Goal: Task Accomplishment & Management: Use online tool/utility

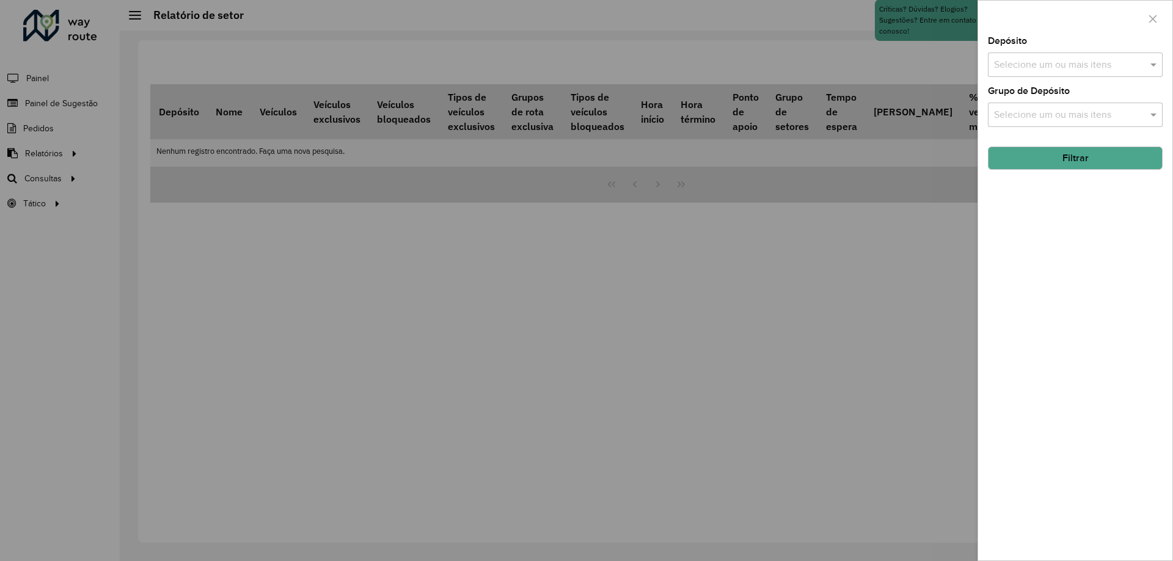
click at [749, 230] on div at bounding box center [586, 280] width 1173 height 561
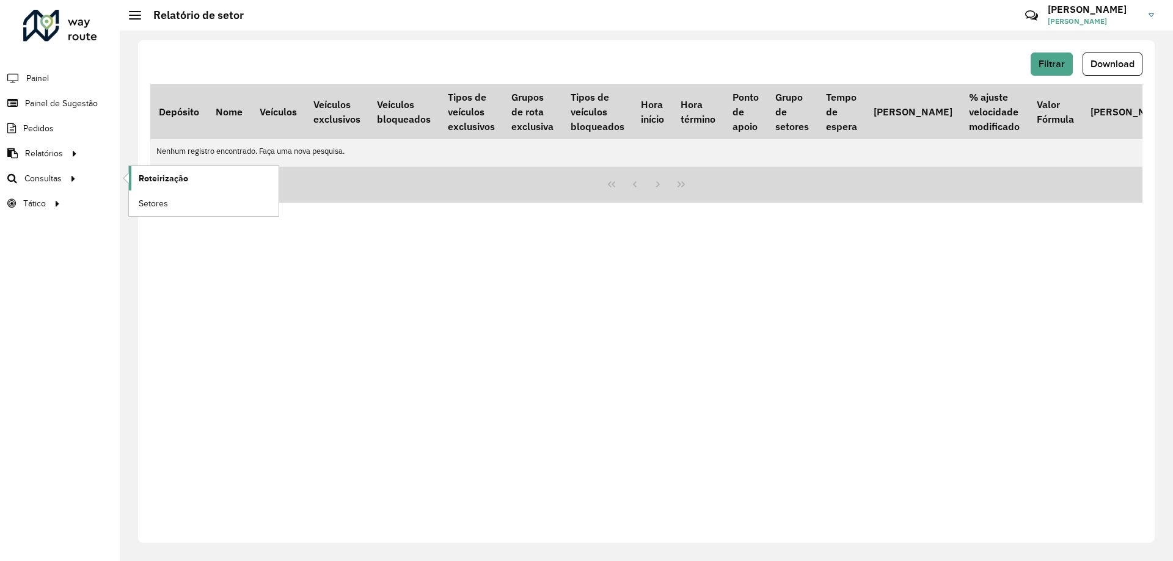
click at [155, 178] on span "Roteirização" at bounding box center [163, 178] width 49 height 13
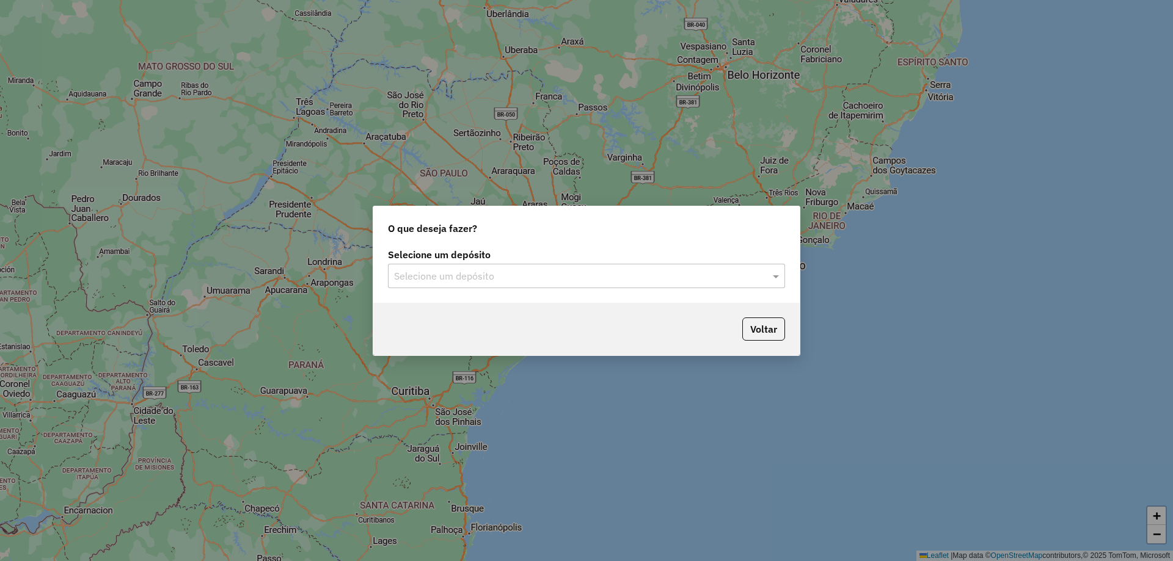
click at [523, 278] on input "text" at bounding box center [574, 276] width 360 height 15
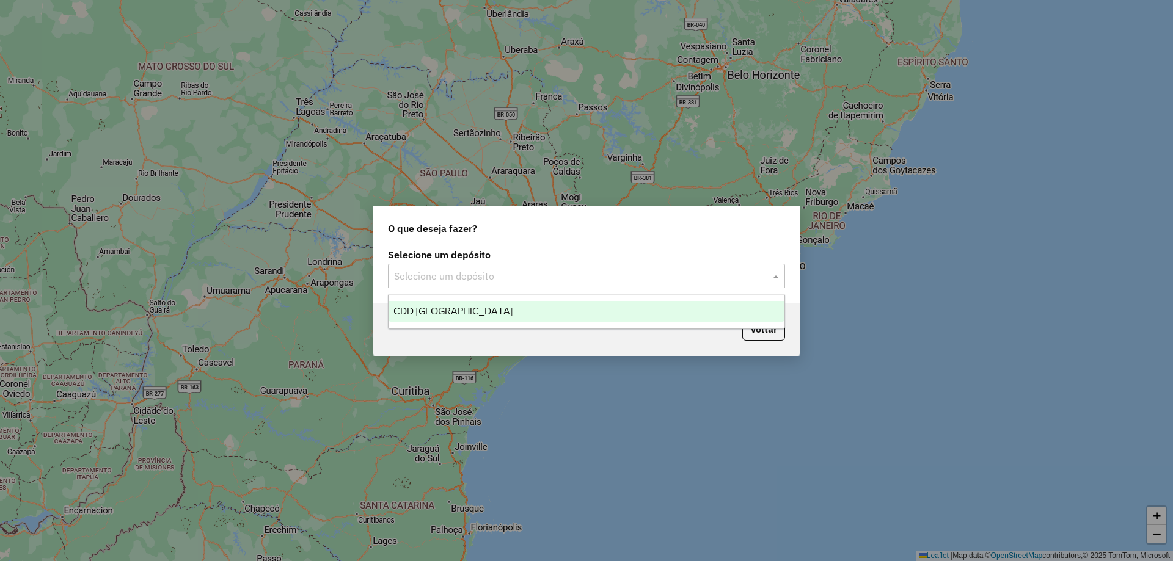
click at [490, 316] on div "CDD São Paulo" at bounding box center [586, 311] width 396 height 21
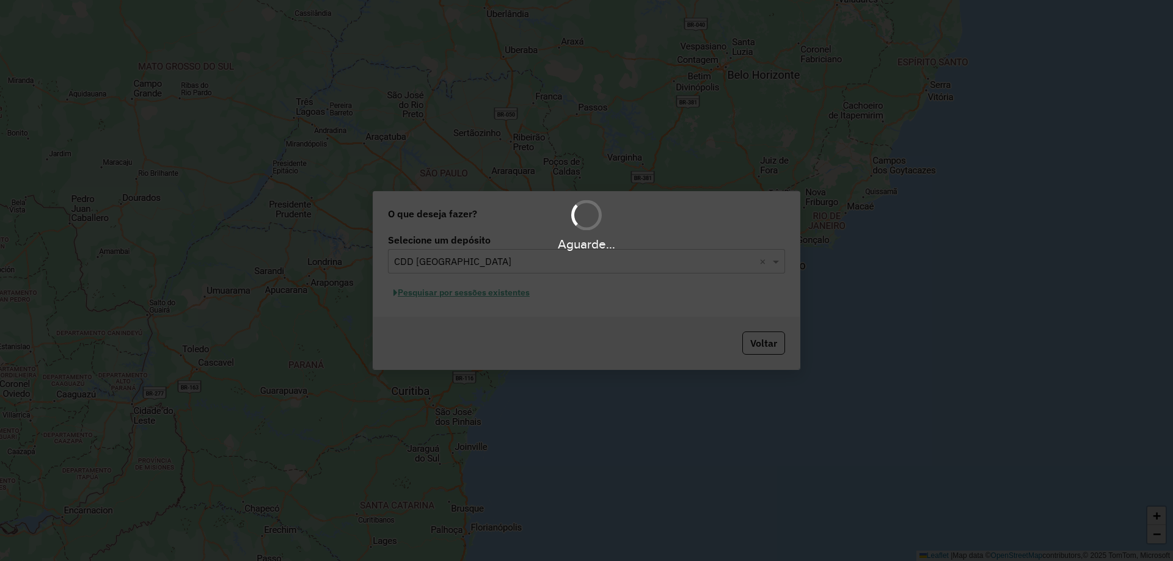
click at [481, 296] on div "Aguarde..." at bounding box center [586, 280] width 1173 height 561
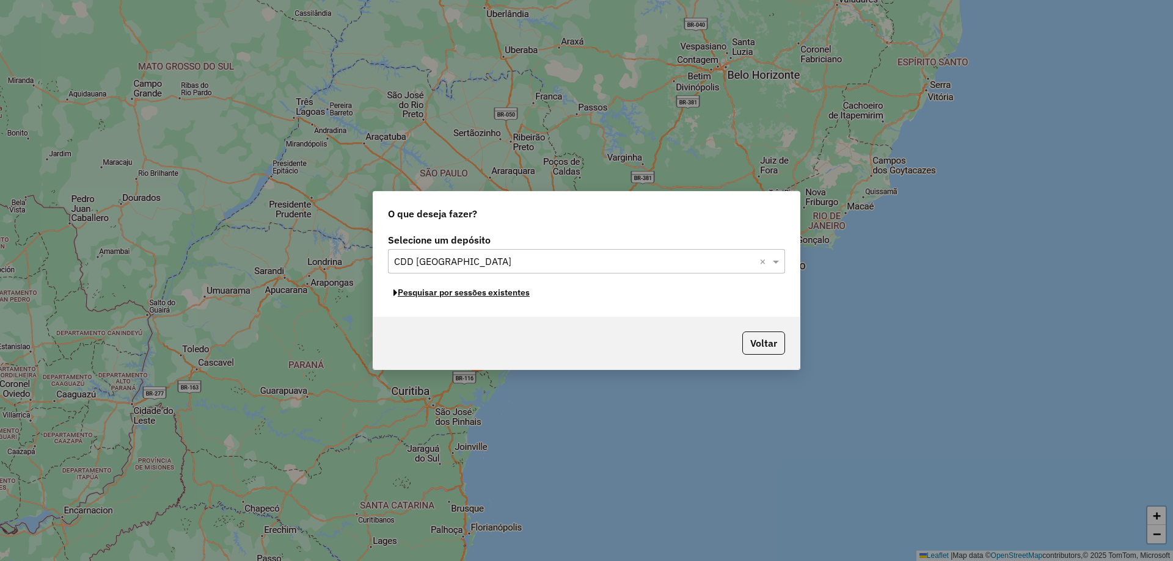
click at [481, 296] on button "Pesquisar por sessões existentes" at bounding box center [461, 292] width 147 height 19
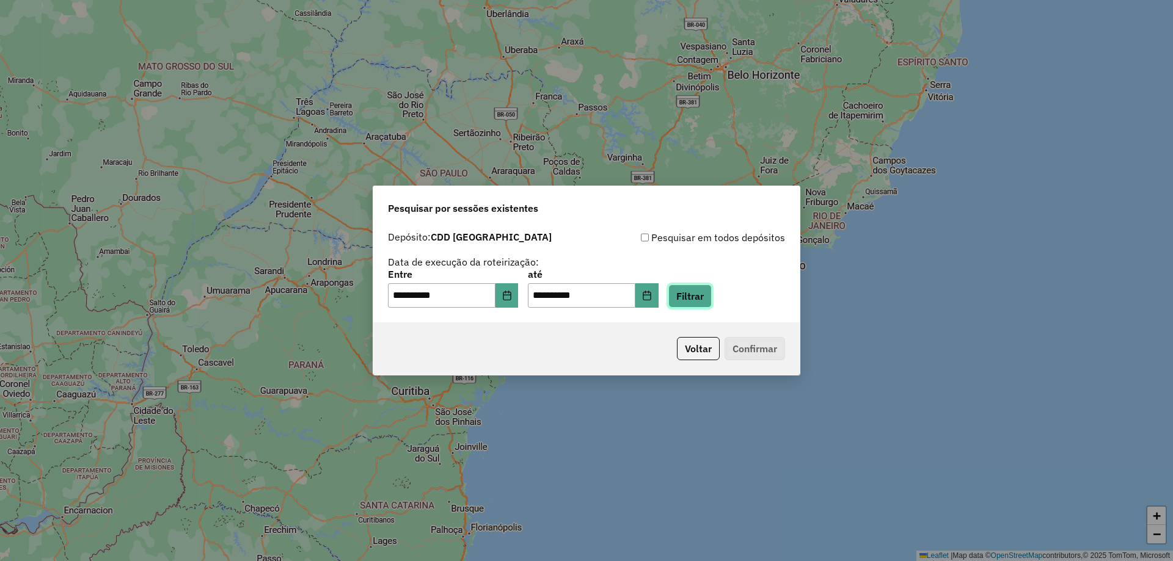
click at [707, 297] on button "Filtrar" at bounding box center [689, 296] width 43 height 23
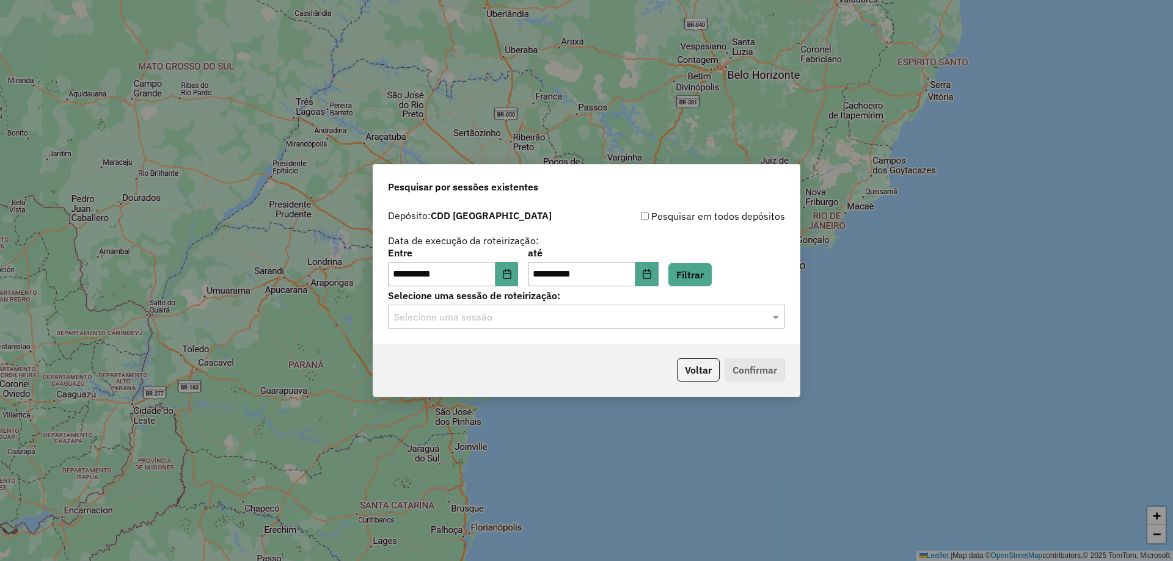
click at [474, 316] on input "text" at bounding box center [574, 317] width 360 height 15
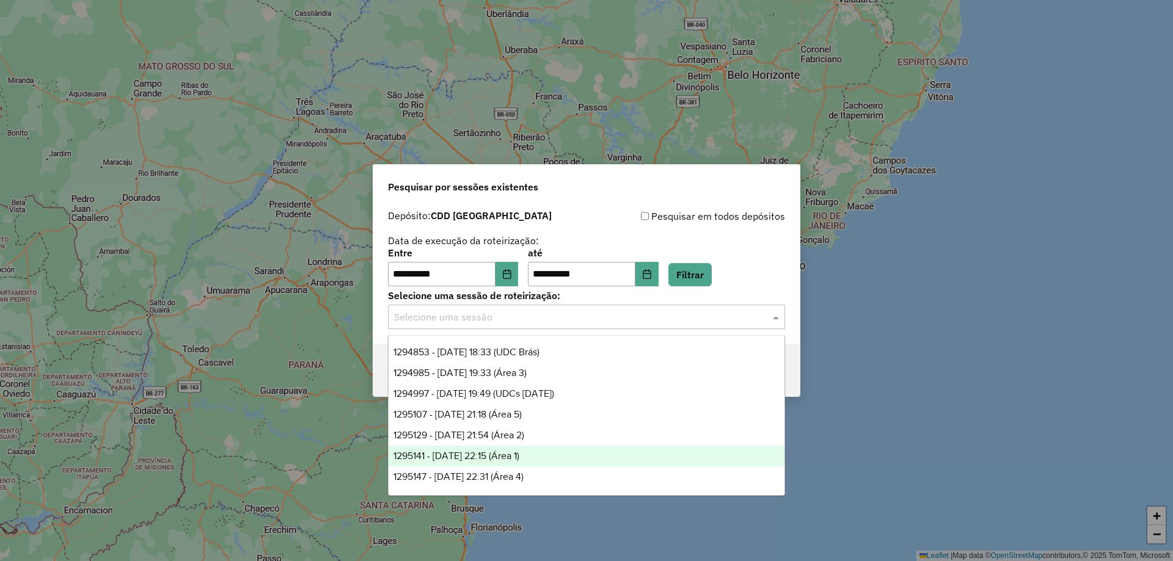
click at [550, 454] on div "1295141 - 15/10/2025 22:15 (Área 1)" at bounding box center [586, 456] width 396 height 21
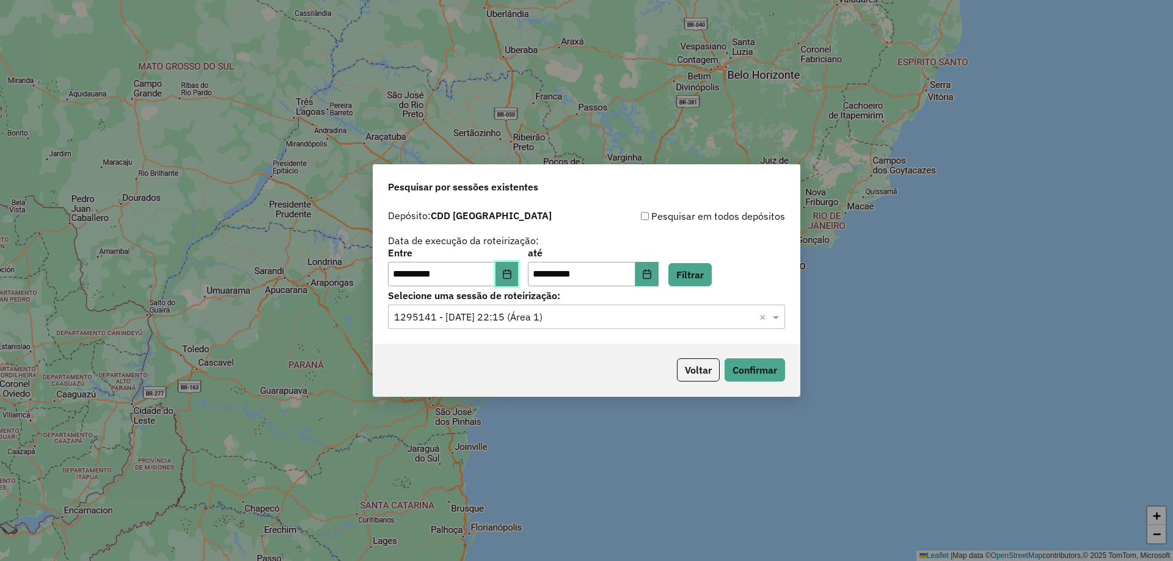
click at [507, 282] on button "Choose Date" at bounding box center [506, 274] width 23 height 24
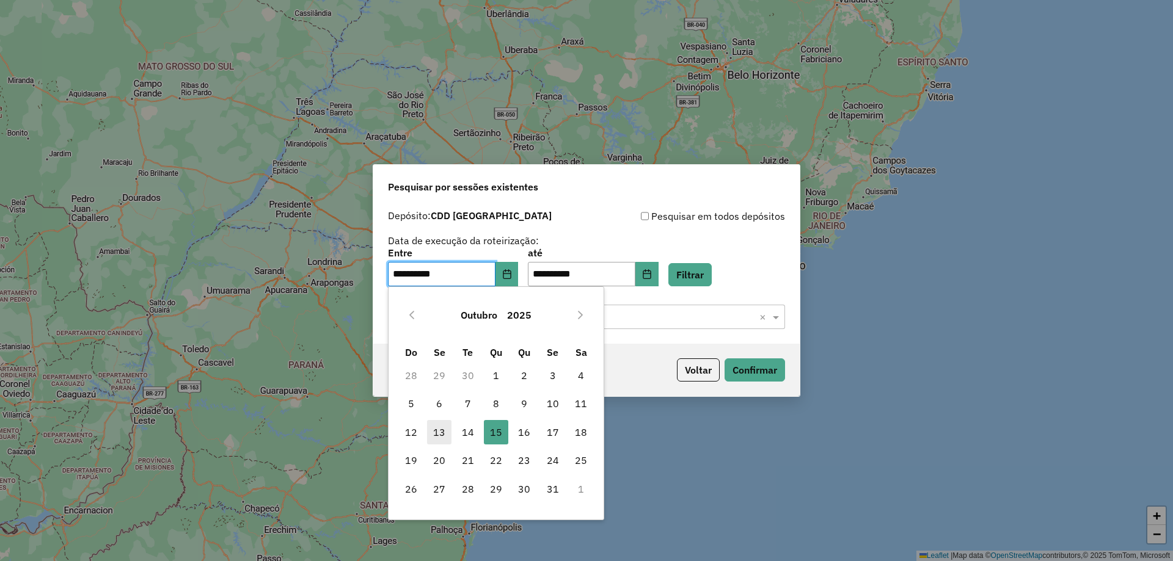
click at [439, 434] on span "13" at bounding box center [439, 432] width 24 height 24
type input "**********"
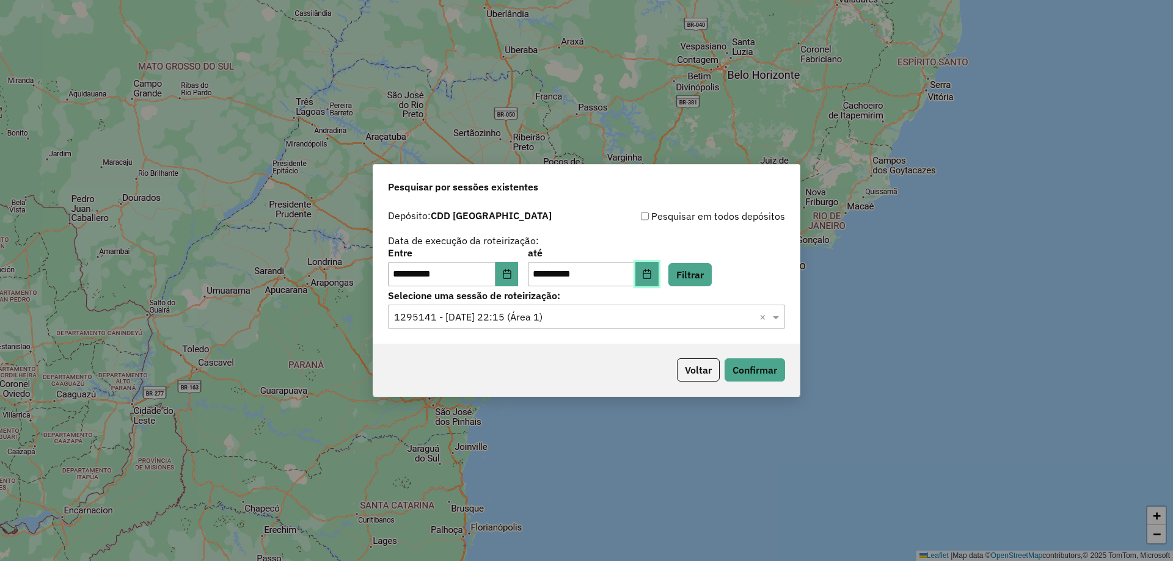
click at [650, 279] on icon "Choose Date" at bounding box center [647, 274] width 8 height 10
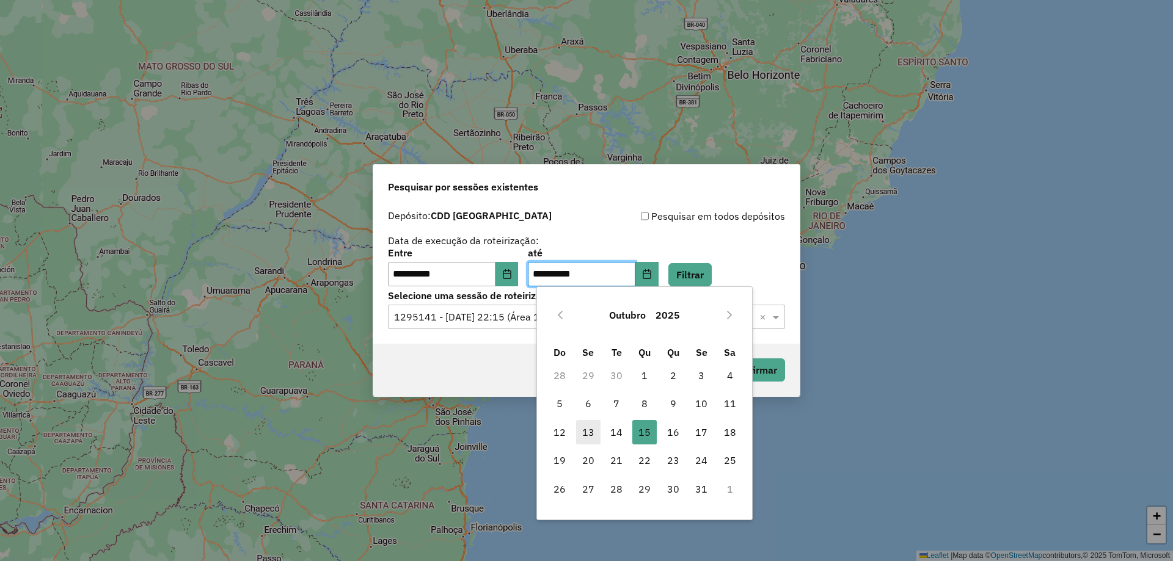
click at [580, 432] on span "13" at bounding box center [588, 432] width 24 height 24
type input "**********"
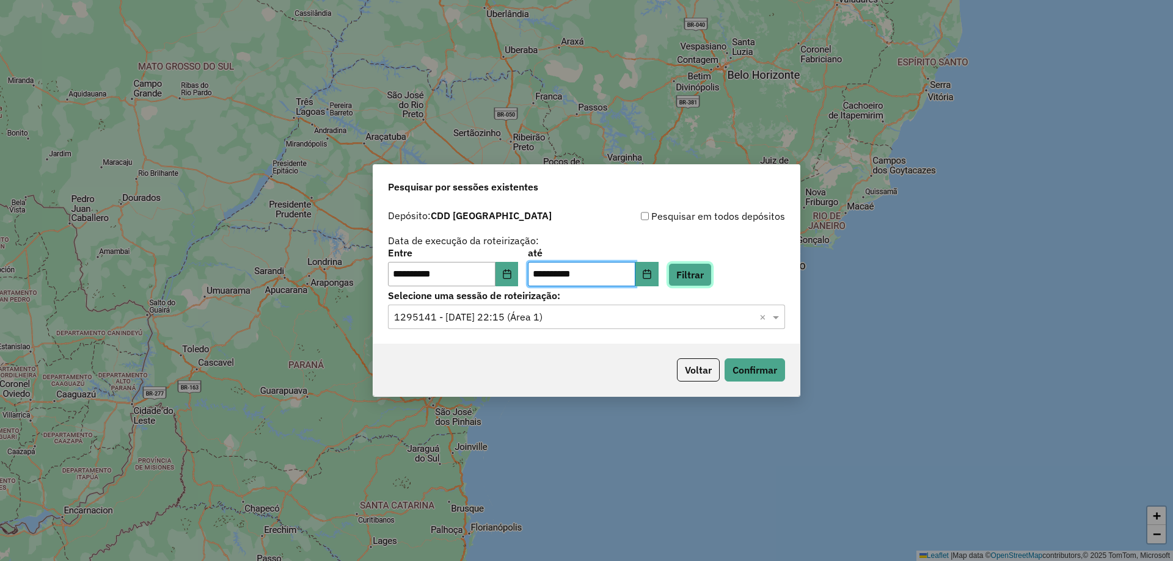
click at [687, 275] on button "Filtrar" at bounding box center [689, 274] width 43 height 23
click at [480, 318] on input "text" at bounding box center [574, 317] width 360 height 15
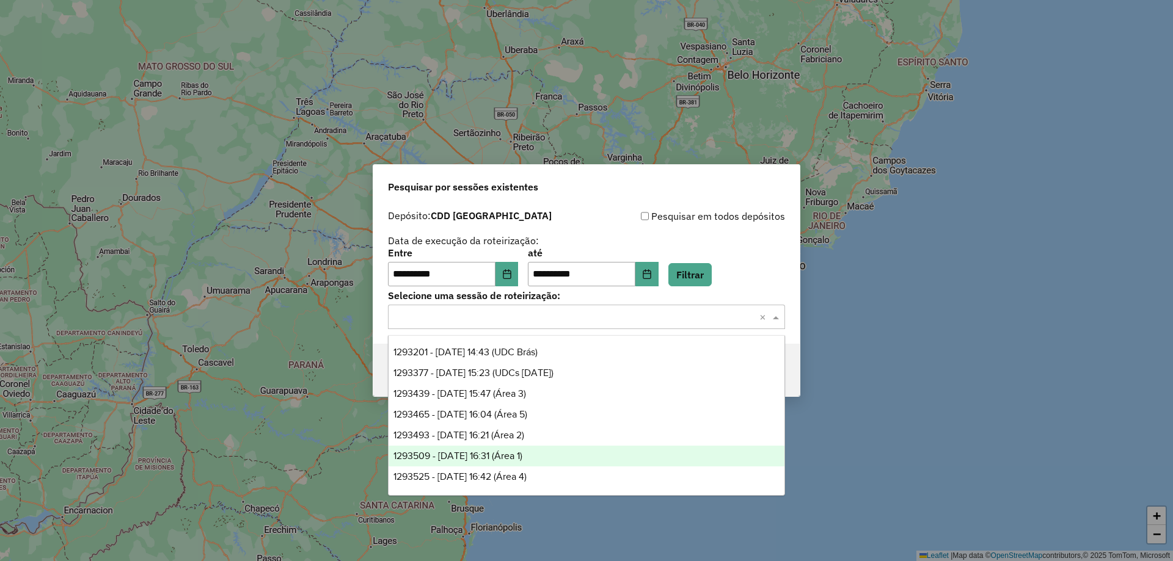
drag, startPoint x: 536, startPoint y: 461, endPoint x: 633, endPoint y: 417, distance: 106.4
click at [522, 461] on span "1293509 - 13/10/2025 16:31 (Área 1)" at bounding box center [457, 456] width 129 height 10
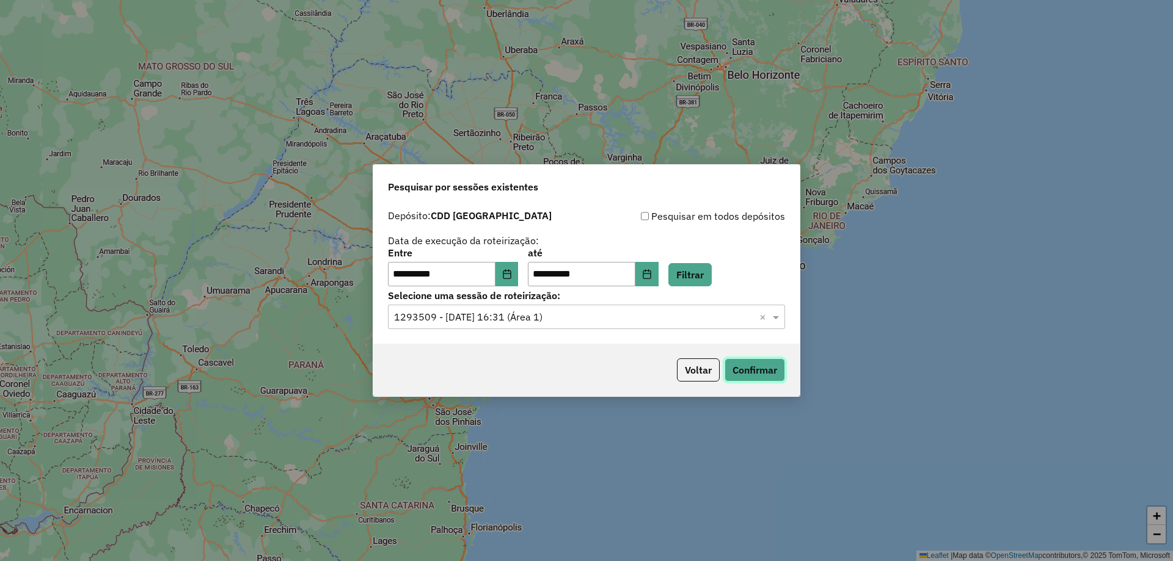
click at [762, 374] on button "Confirmar" at bounding box center [754, 370] width 60 height 23
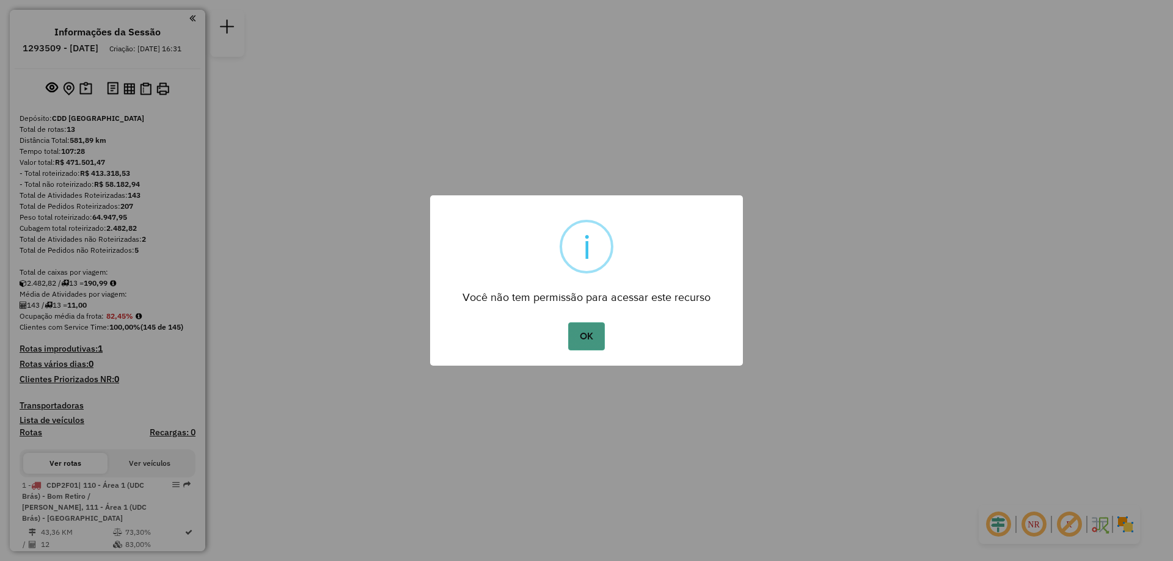
click at [576, 328] on button "OK" at bounding box center [586, 336] width 36 height 28
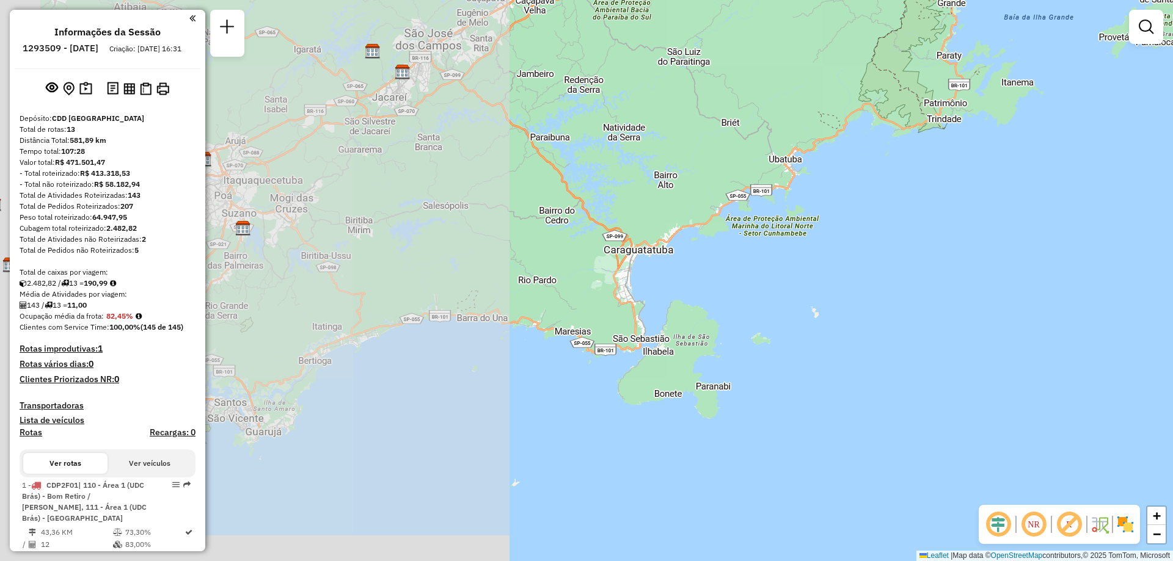
drag, startPoint x: 311, startPoint y: 282, endPoint x: 1044, endPoint y: 285, distance: 732.9
click at [1044, 285] on div "Janela de atendimento Grade de atendimento Capacidade Transportadoras Veículos …" at bounding box center [586, 280] width 1173 height 561
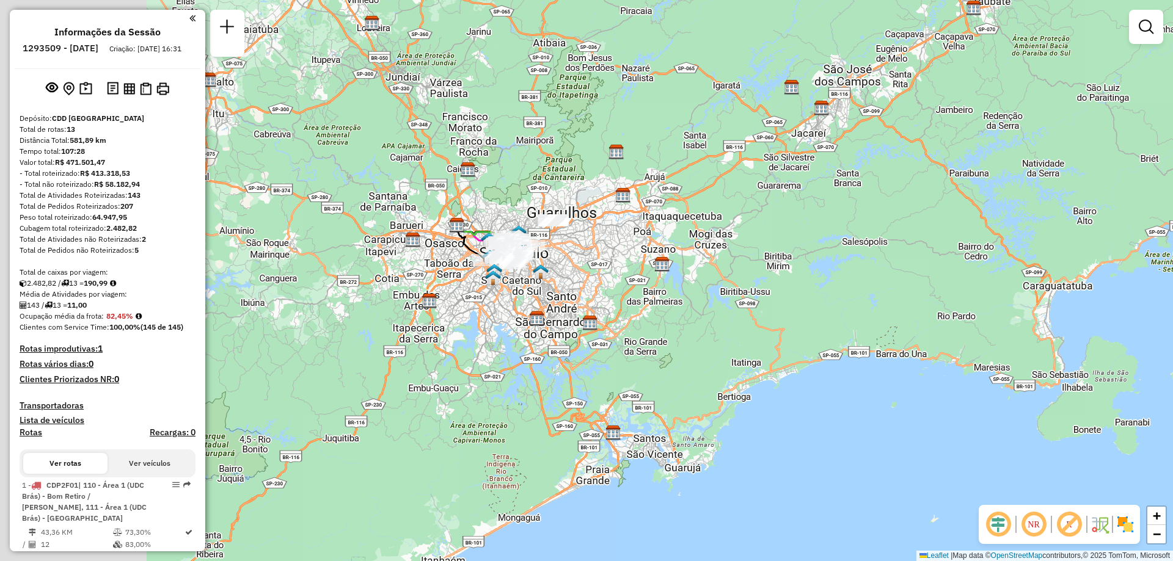
drag, startPoint x: 583, startPoint y: 288, endPoint x: 820, endPoint y: 322, distance: 238.7
click at [820, 322] on div "Janela de atendimento Grade de atendimento Capacidade Transportadoras Veículos …" at bounding box center [586, 280] width 1173 height 561
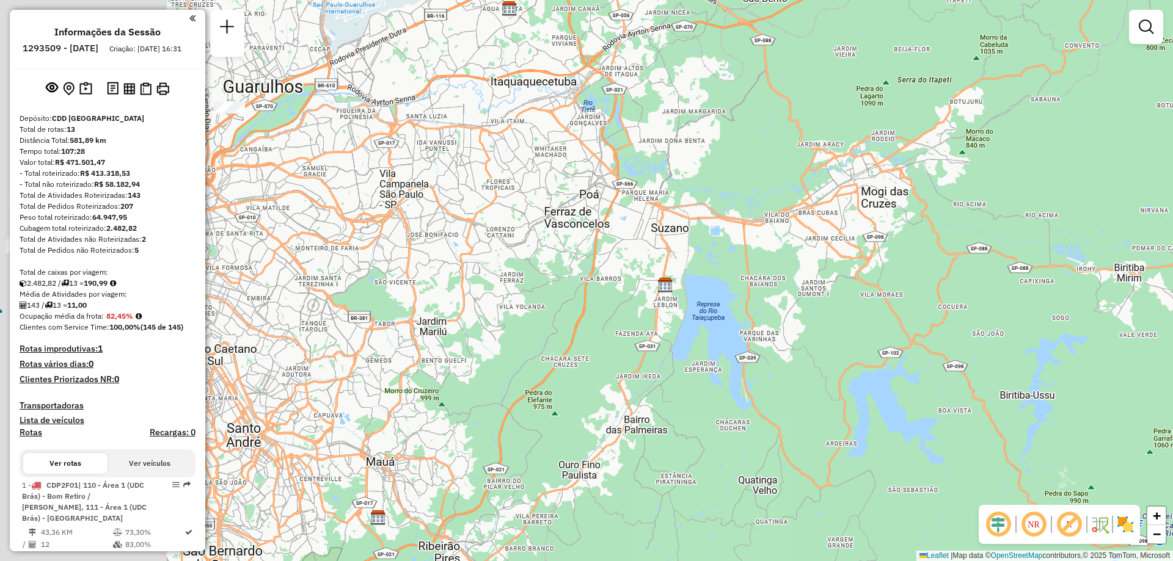
drag, startPoint x: 675, startPoint y: 278, endPoint x: 937, endPoint y: 252, distance: 263.3
click at [934, 252] on div "Janela de atendimento Grade de atendimento Capacidade Transportadoras Veículos …" at bounding box center [586, 280] width 1173 height 561
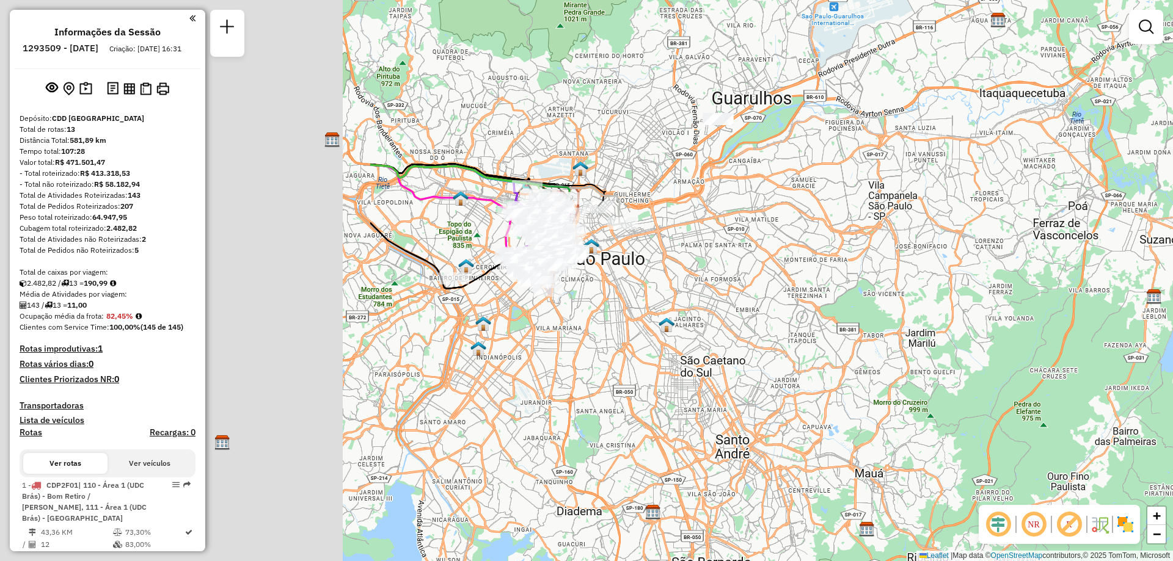
drag, startPoint x: 470, startPoint y: 267, endPoint x: 993, endPoint y: 283, distance: 523.7
click at [993, 283] on div "Janela de atendimento Grade de atendimento Capacidade Transportadoras Veículos …" at bounding box center [586, 280] width 1173 height 561
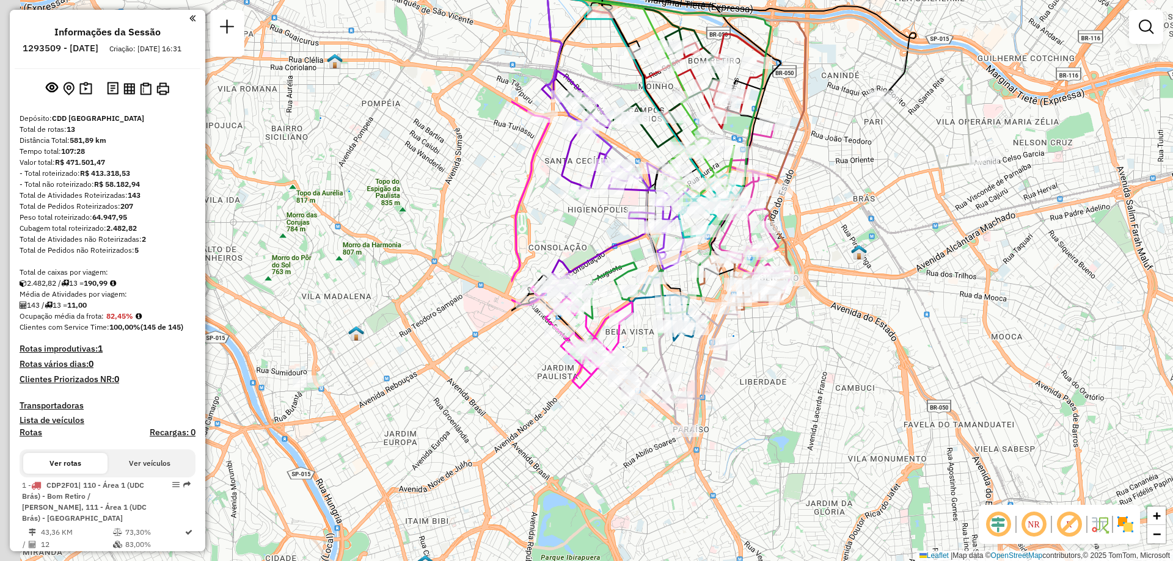
drag, startPoint x: 421, startPoint y: 275, endPoint x: 1050, endPoint y: 322, distance: 630.3
click at [1050, 322] on div "Janela de atendimento Grade de atendimento Capacidade Transportadoras Veículos …" at bounding box center [586, 280] width 1173 height 561
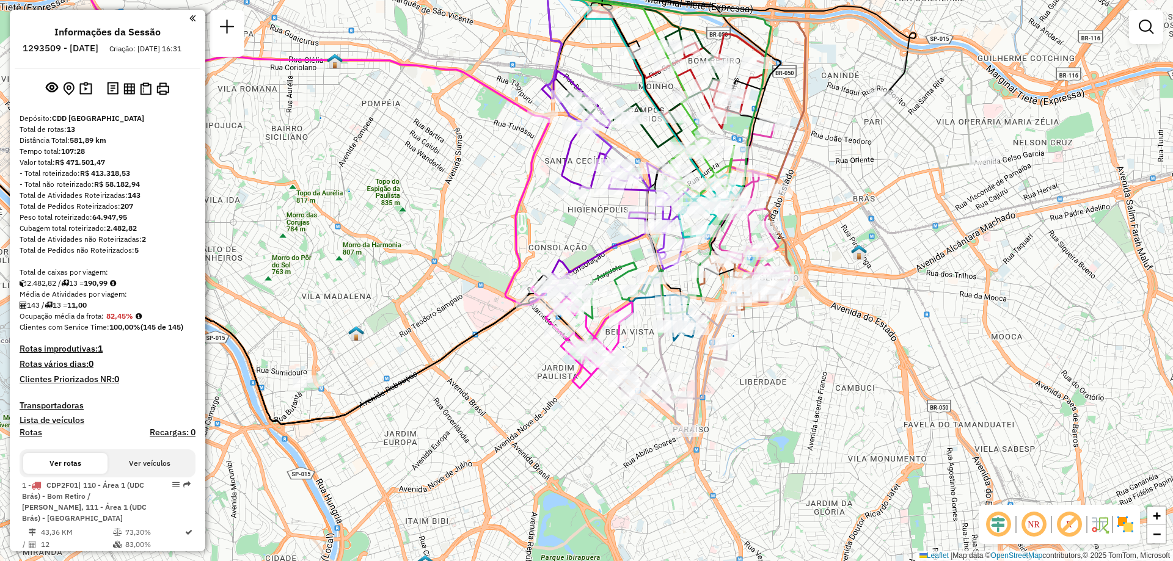
scroll to position [374, 0]
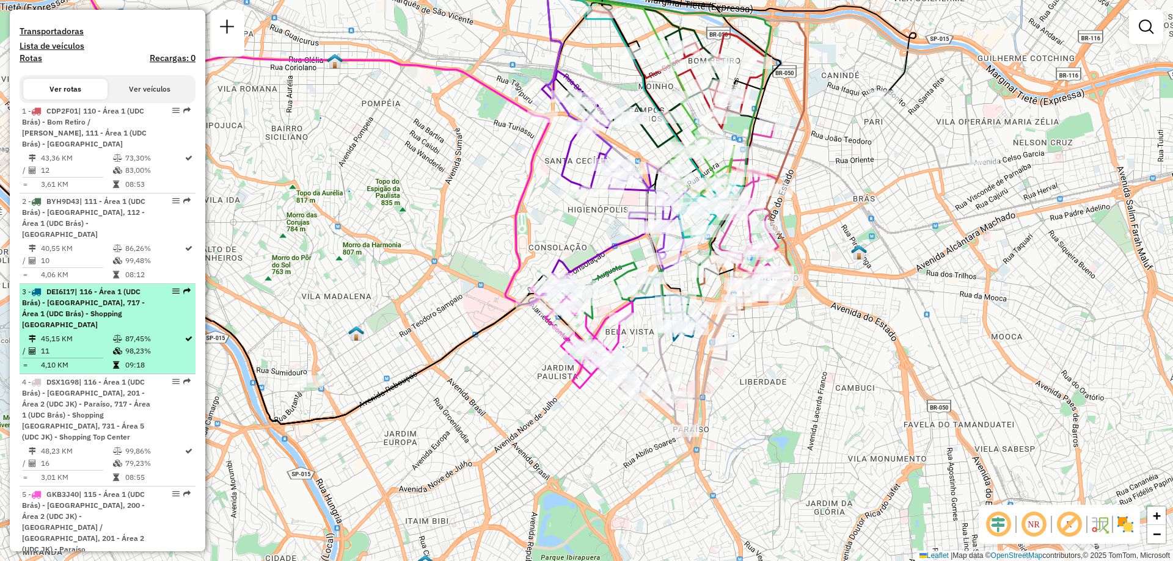
click at [172, 288] on em at bounding box center [175, 291] width 7 height 7
select select "**********"
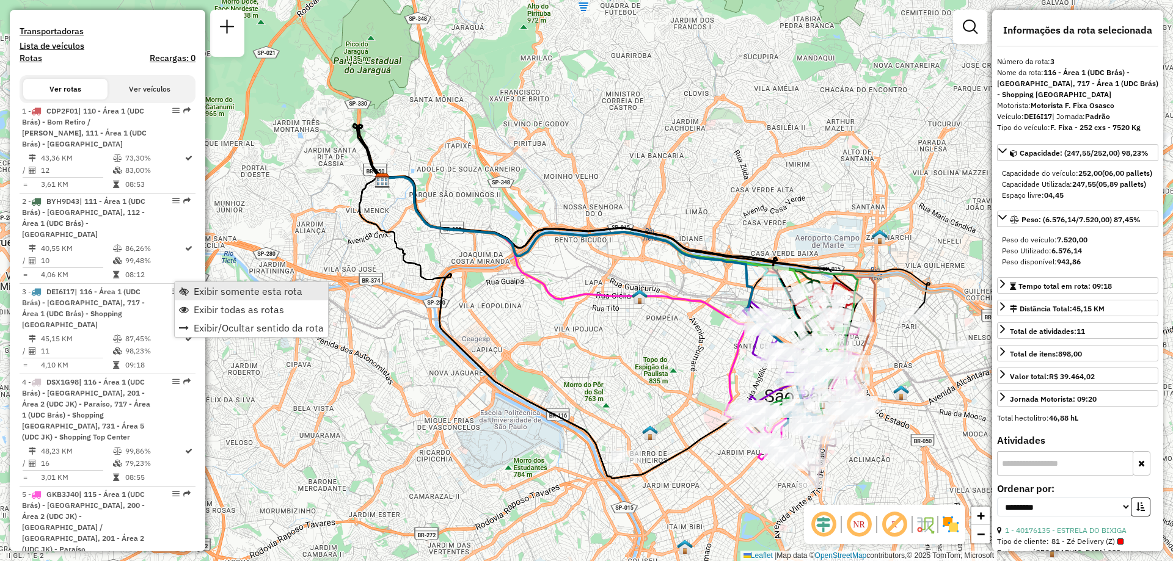
click at [200, 290] on span "Exibir somente esta rota" at bounding box center [248, 291] width 109 height 10
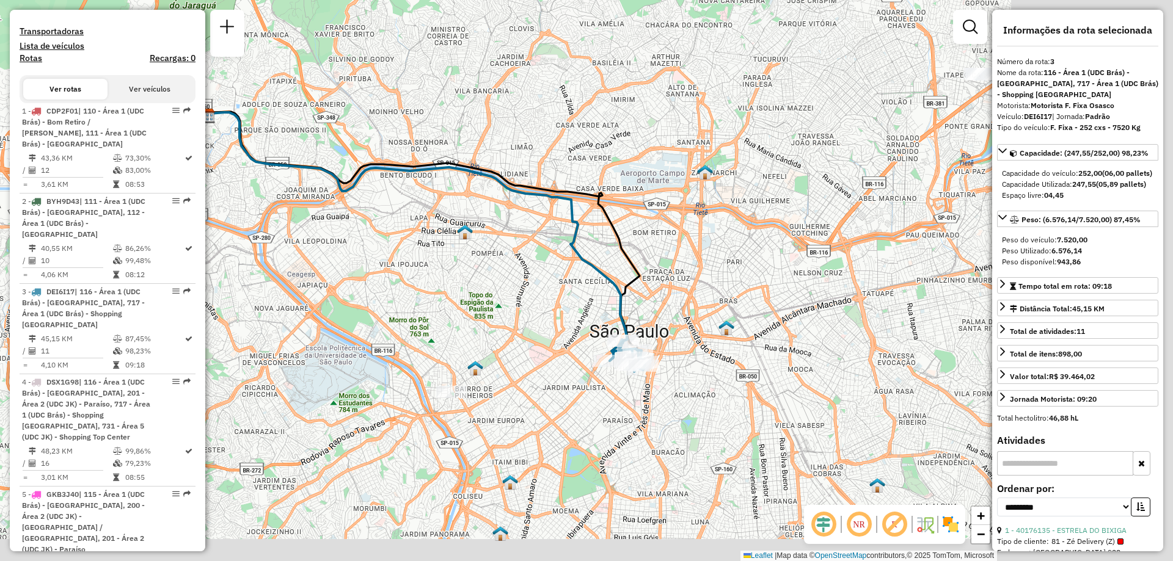
drag, startPoint x: 853, startPoint y: 386, endPoint x: 677, endPoint y: 321, distance: 188.2
click at [677, 321] on div "Janela de atendimento Grade de atendimento Capacidade Transportadoras Veículos …" at bounding box center [586, 280] width 1173 height 561
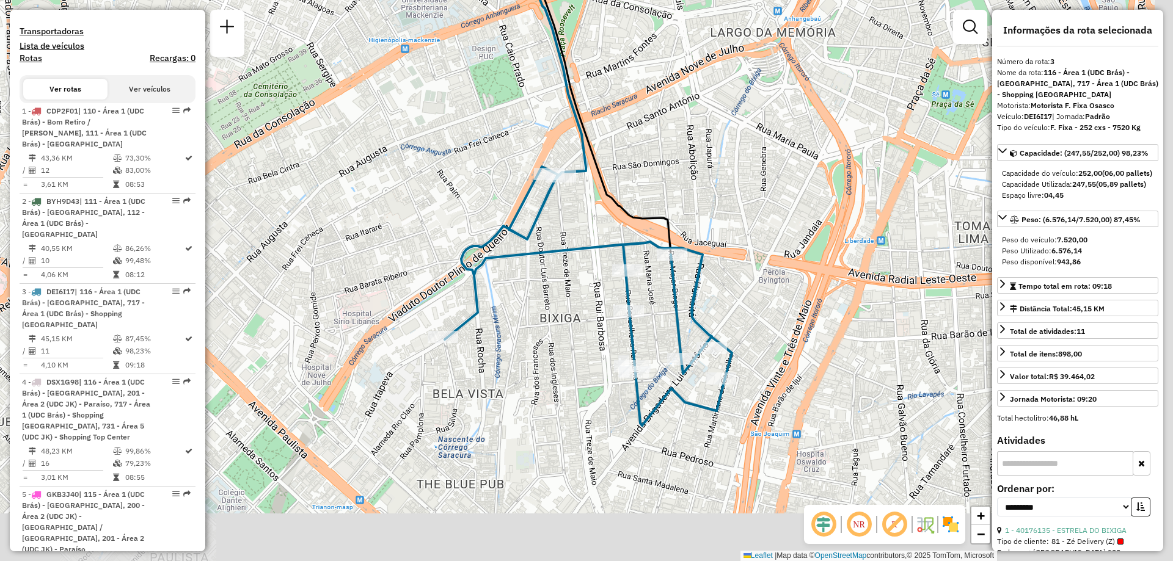
drag, startPoint x: 832, startPoint y: 373, endPoint x: 595, endPoint y: 234, distance: 274.6
click at [595, 234] on div "Janela de atendimento Grade de atendimento Capacidade Transportadoras Veículos …" at bounding box center [586, 280] width 1173 height 561
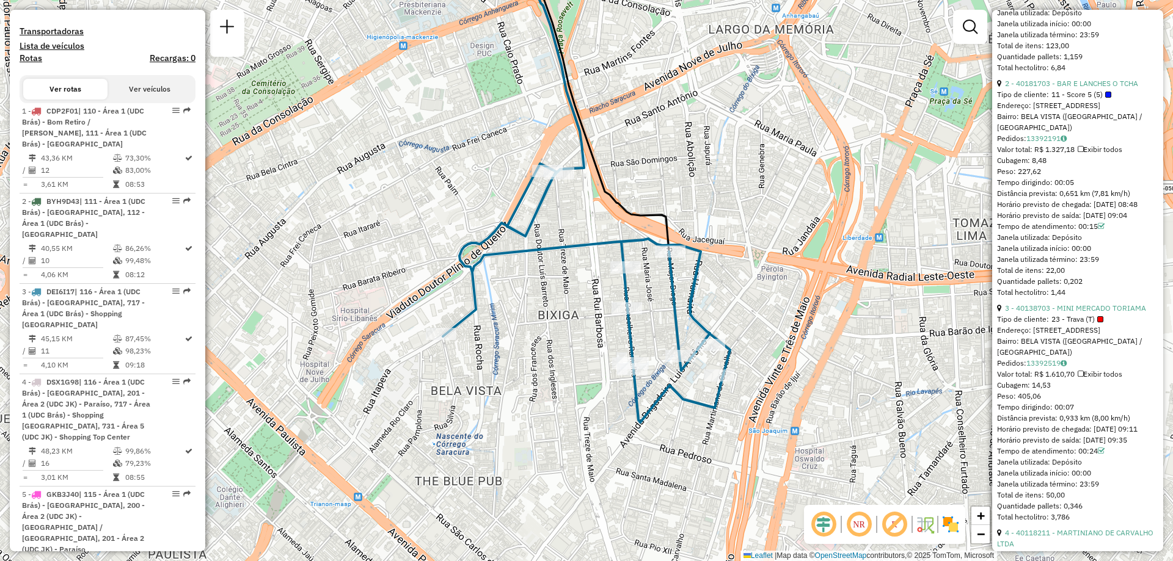
scroll to position [489, 0]
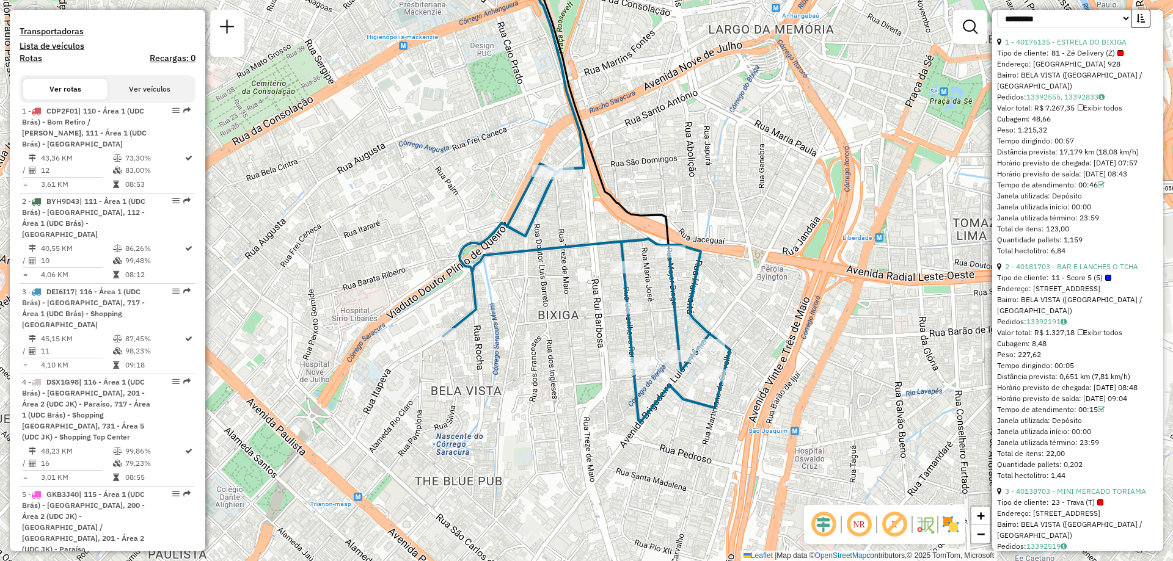
drag, startPoint x: 1126, startPoint y: 71, endPoint x: 1132, endPoint y: 71, distance: 6.7
click at [1132, 59] on div "Tipo de cliente: 81 - Zé Delivery (Z)" at bounding box center [1077, 53] width 161 height 11
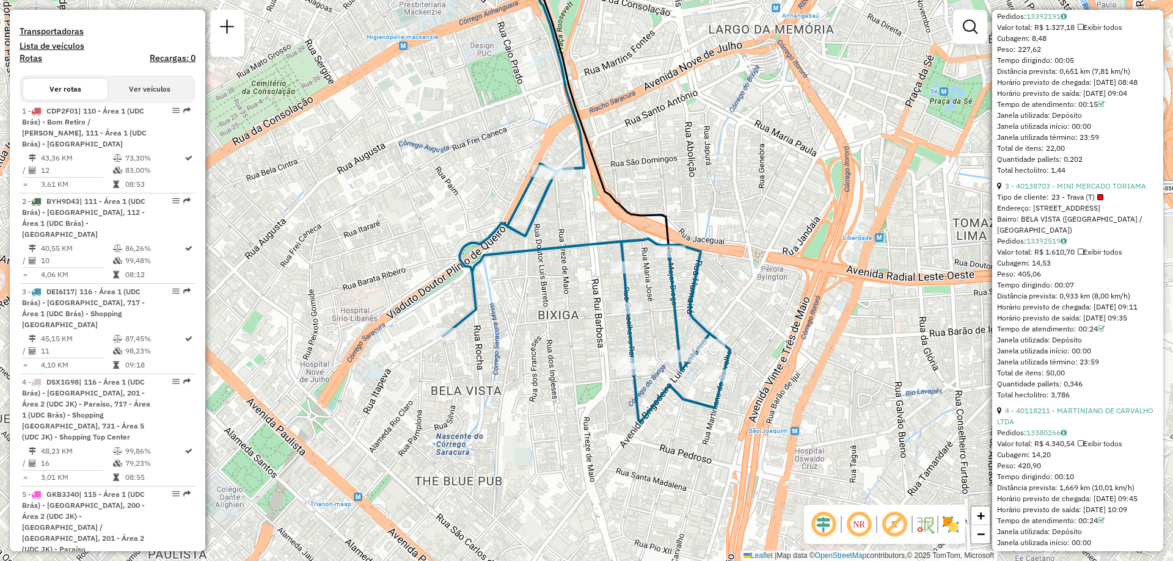
drag, startPoint x: 1057, startPoint y: 219, endPoint x: 1130, endPoint y: 217, distance: 72.7
click at [1130, 203] on div "Tipo de cliente: 23 - Trava (T)" at bounding box center [1077, 197] width 161 height 11
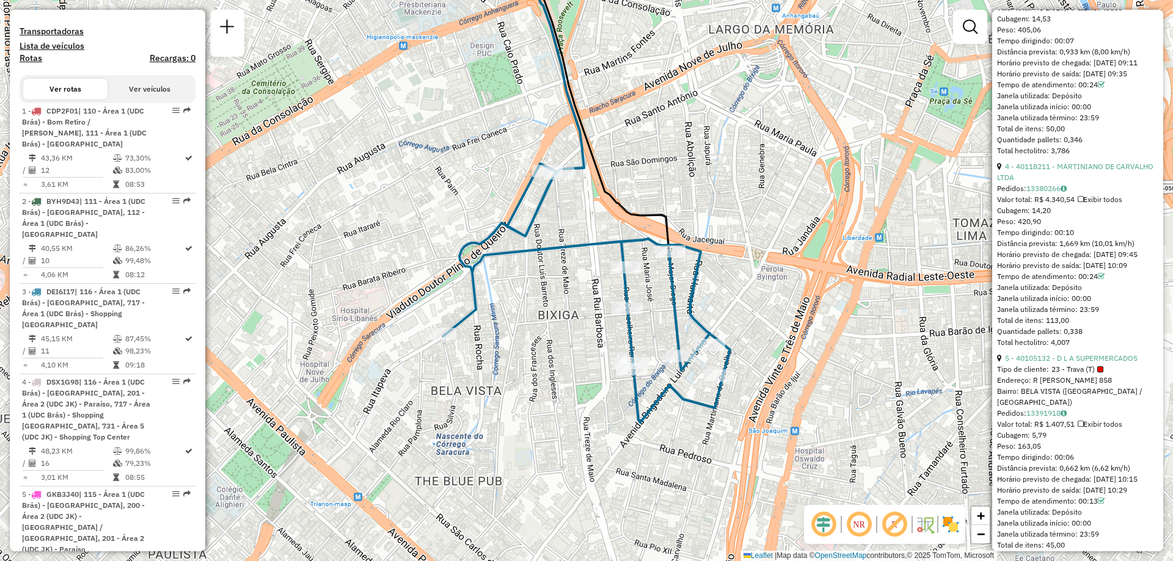
scroll to position [1099, 0]
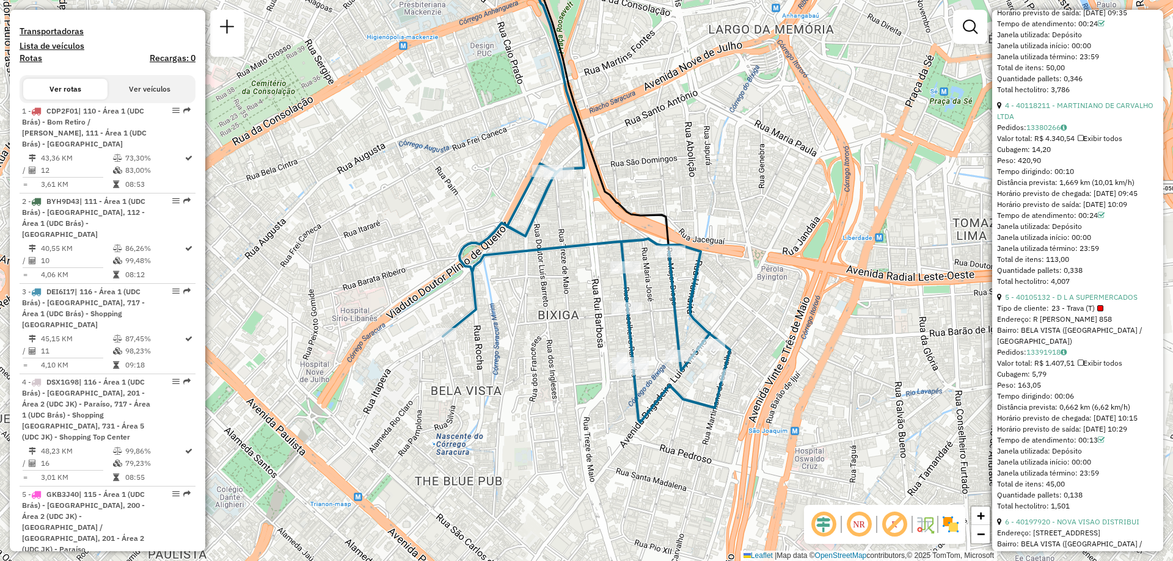
drag, startPoint x: 1065, startPoint y: 338, endPoint x: 1122, endPoint y: 338, distance: 56.8
click at [1122, 314] on div "Tipo de cliente: 23 - Trava (T)" at bounding box center [1077, 308] width 161 height 11
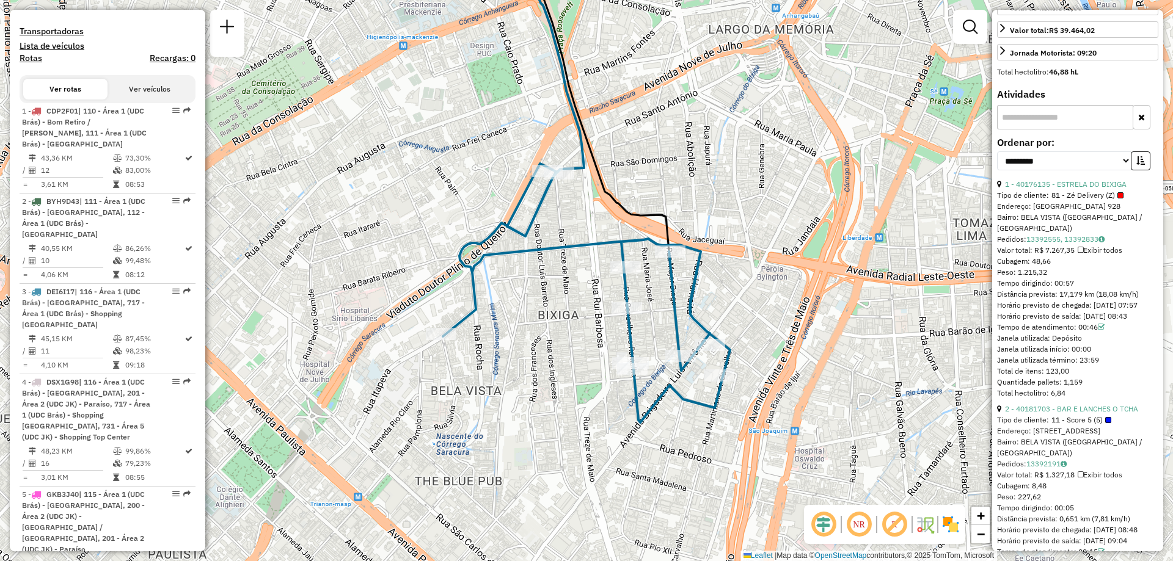
scroll to position [0, 0]
